Goal: Find contact information: Find contact information

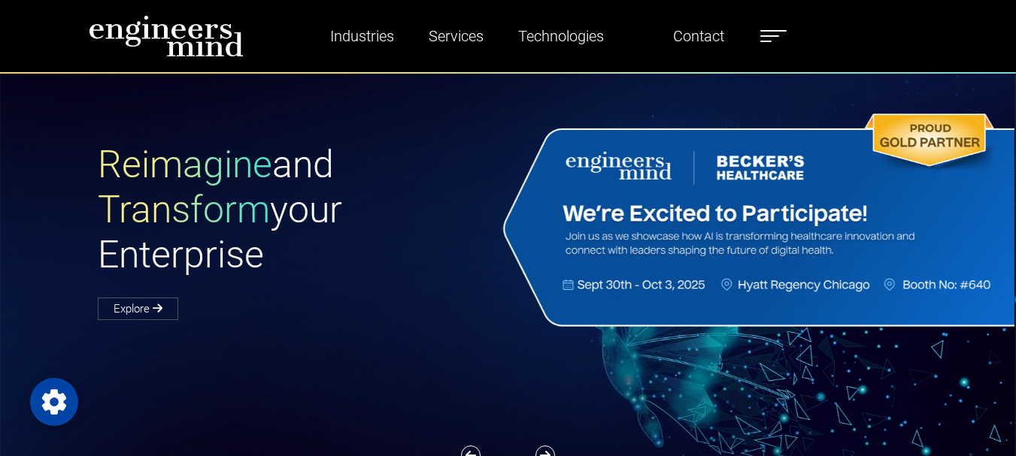
click at [5, 139] on div "Reimagine and Transform your Enterprise Explore" at bounding box center [517, 328] width 1034 height 513
click at [707, 34] on link "Contact" at bounding box center [698, 36] width 63 height 35
